Goal: Information Seeking & Learning: Check status

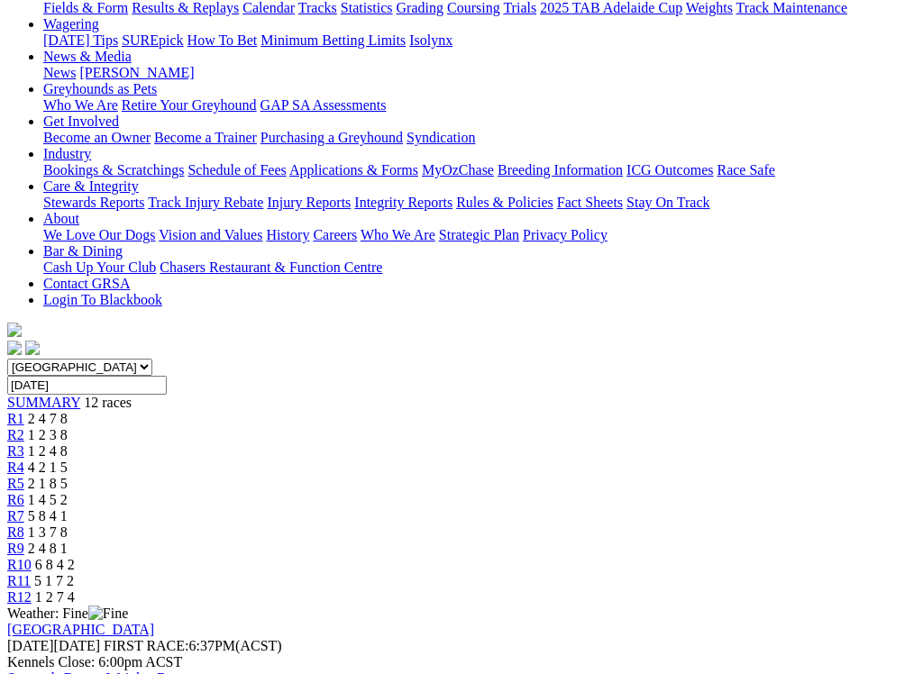
scroll to position [258, 0]
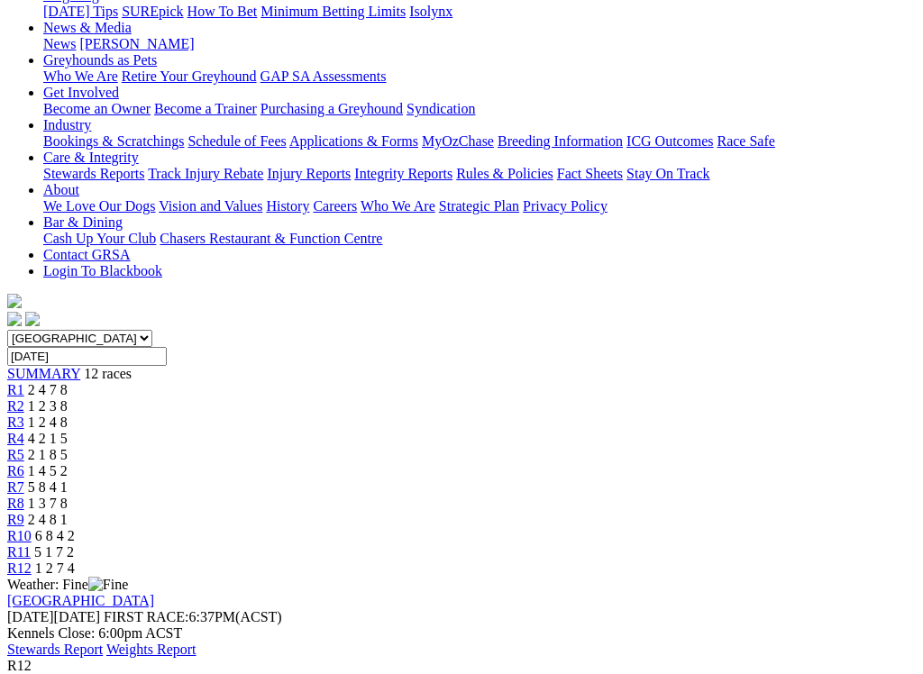
type input "[DATE], [DATE]"
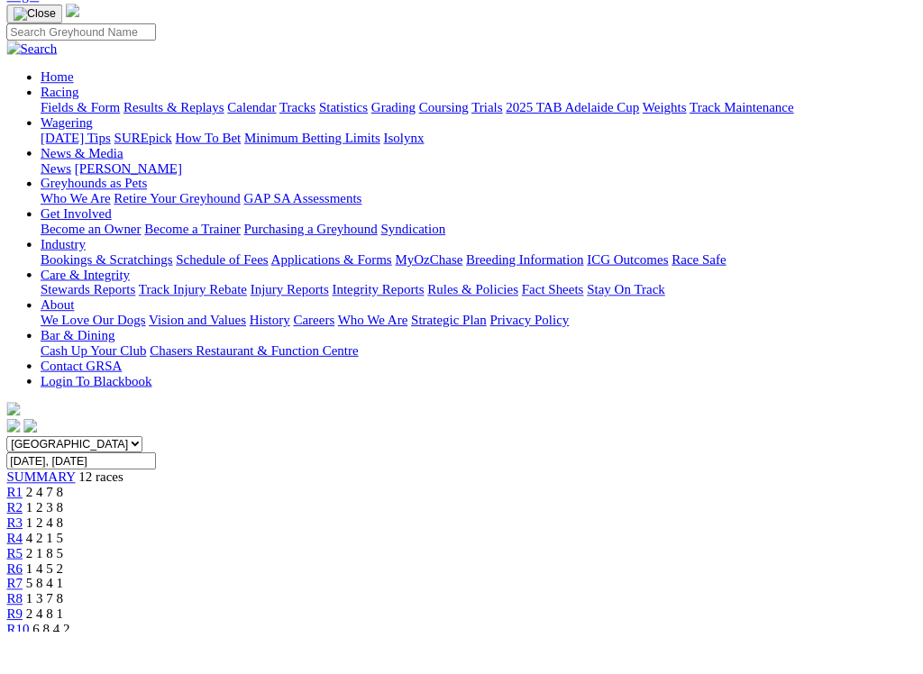
scroll to position [123, 204]
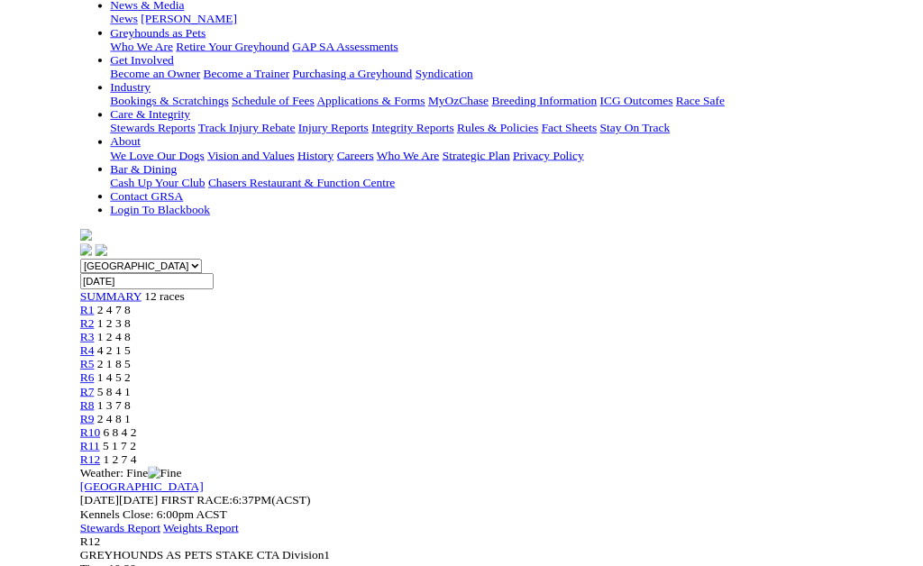
scroll to position [280, 0]
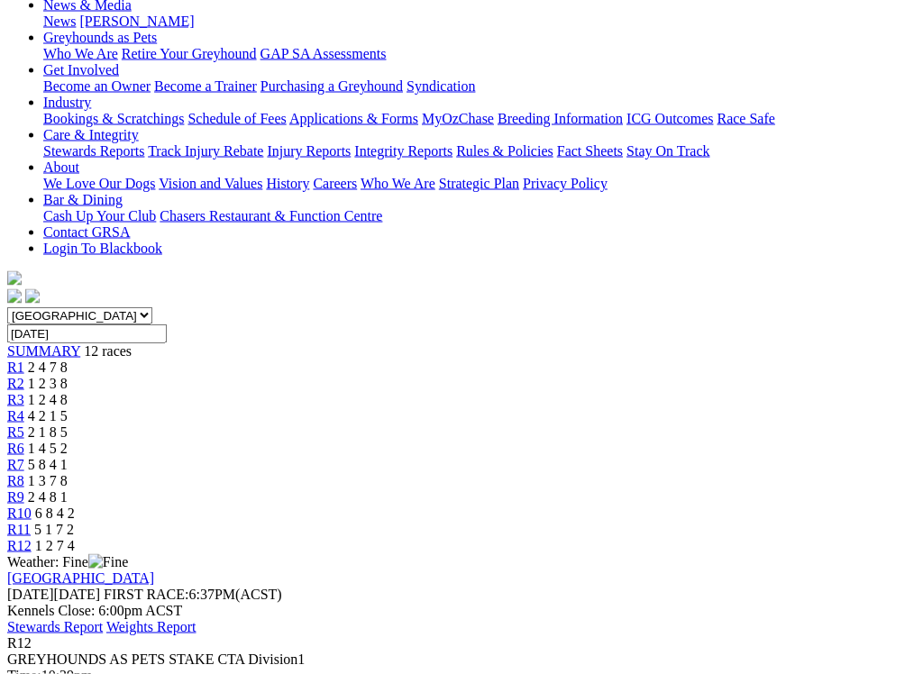
click at [197, 565] on link "Weights Report" at bounding box center [151, 626] width 90 height 15
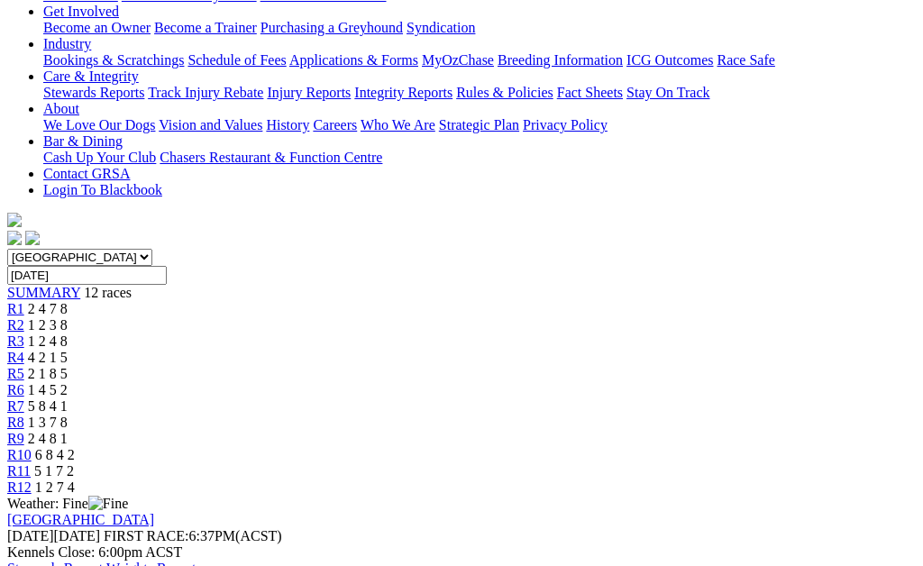
scroll to position [339, 0]
